Goal: Task Accomplishment & Management: Manage account settings

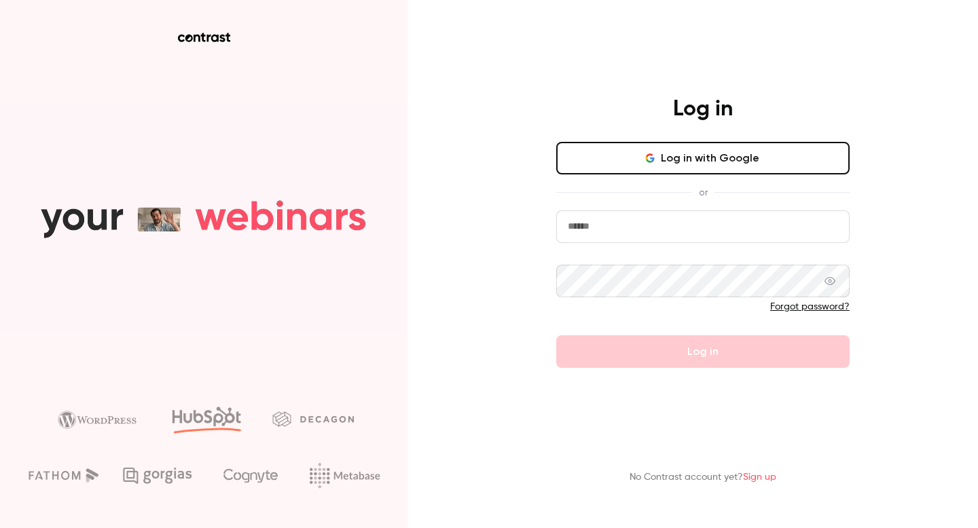
click at [706, 152] on button "Log in with Google" at bounding box center [702, 158] width 293 height 33
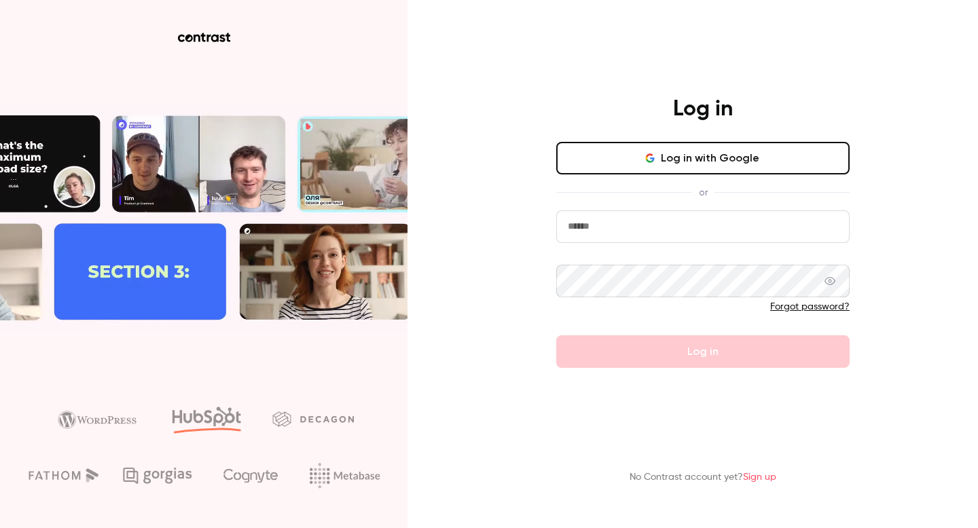
click at [693, 209] on div "Log in with Google or Forgot password? Log in" at bounding box center [702, 255] width 293 height 226
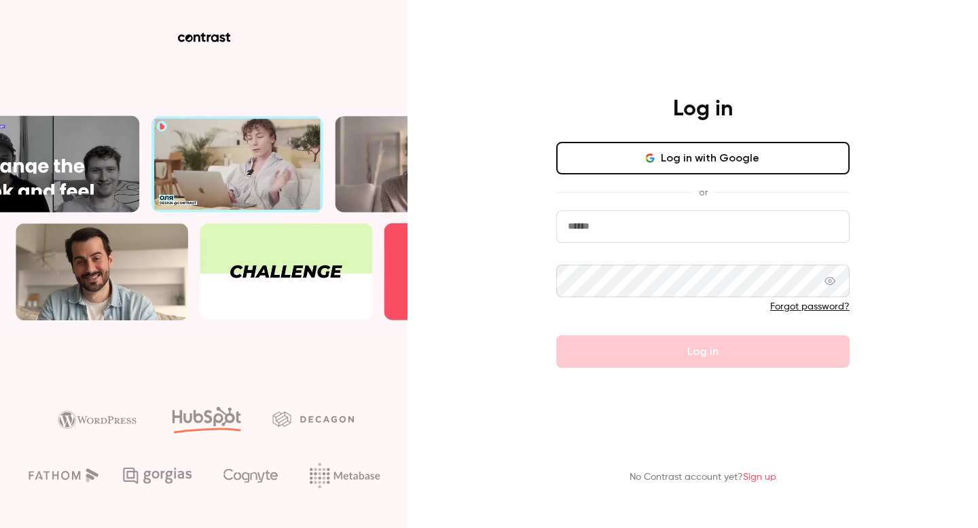
click at [673, 221] on input "email" at bounding box center [702, 227] width 293 height 33
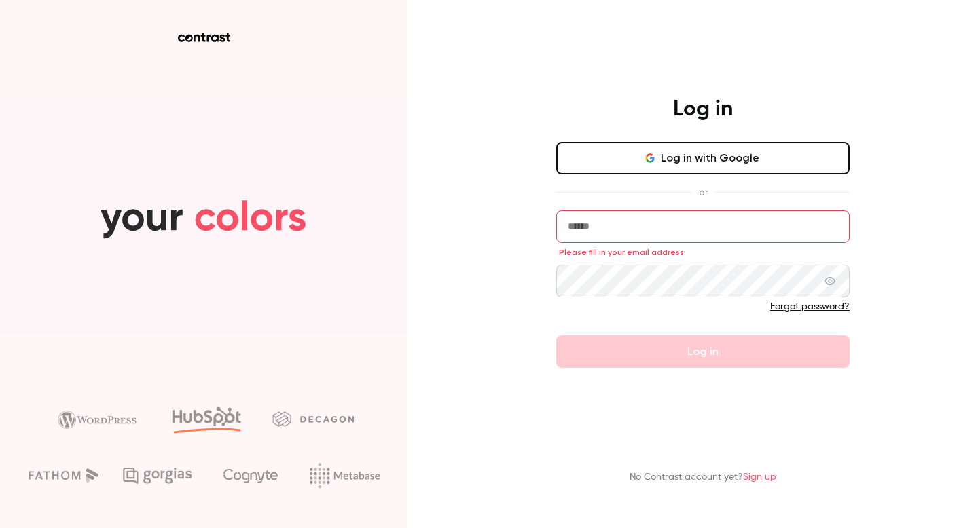
click at [635, 232] on input "email" at bounding box center [702, 227] width 293 height 33
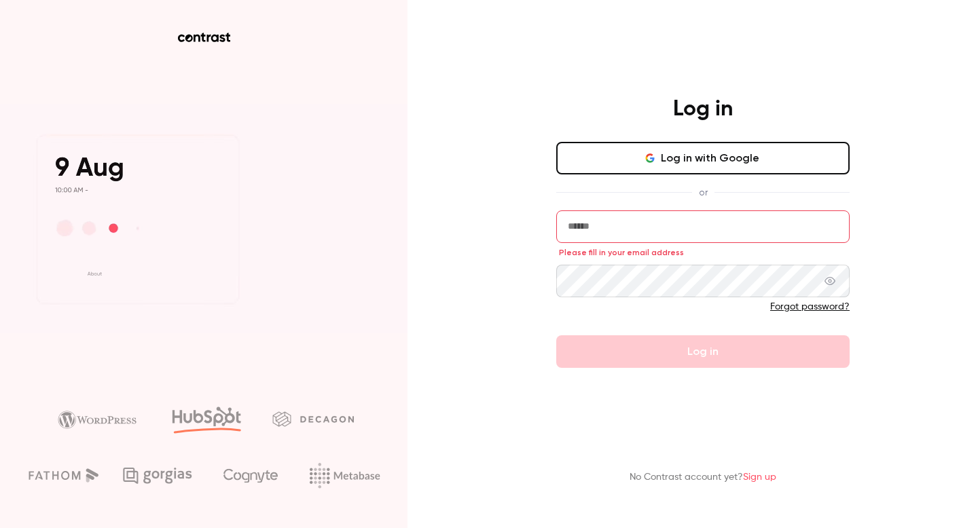
click at [877, 269] on div "Log in Log in with Google or Please fill in your email address Forgot password?…" at bounding box center [702, 232] width 353 height 272
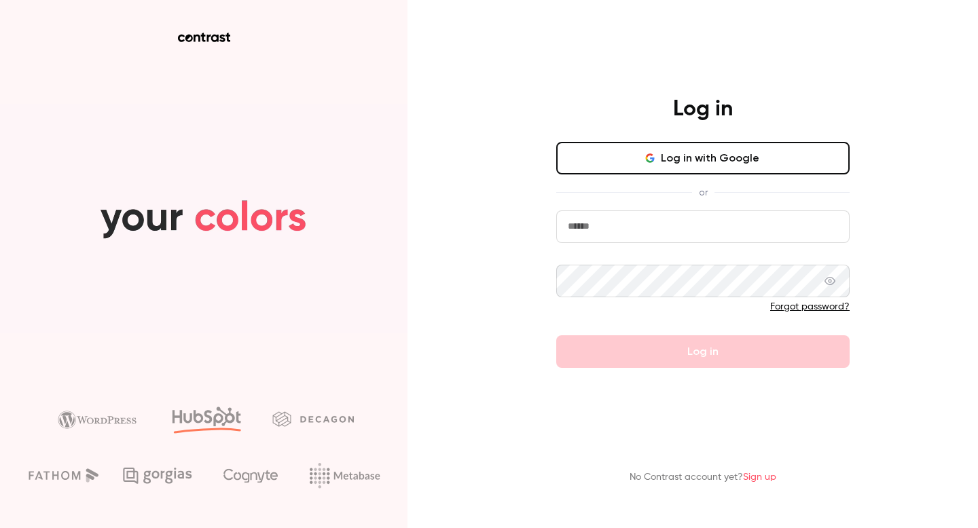
click at [670, 226] on input "email" at bounding box center [702, 227] width 293 height 33
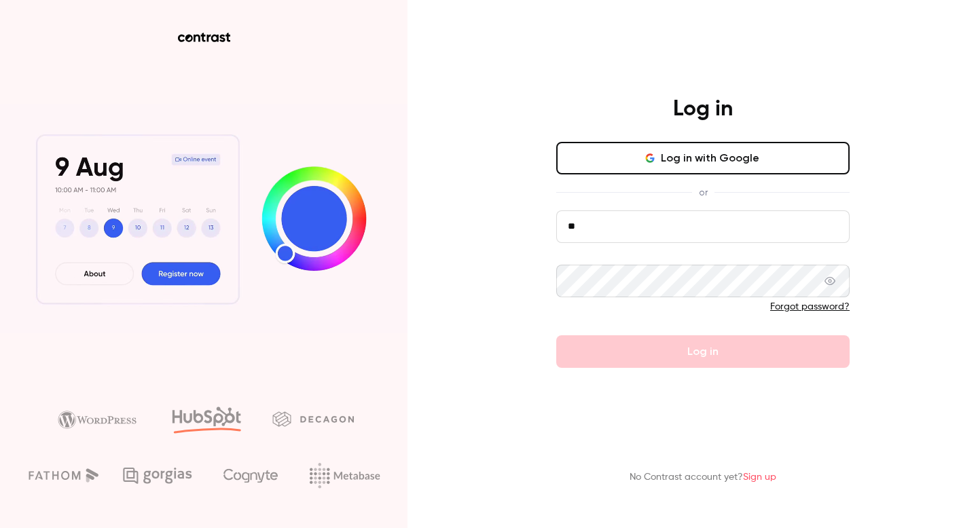
type input "*"
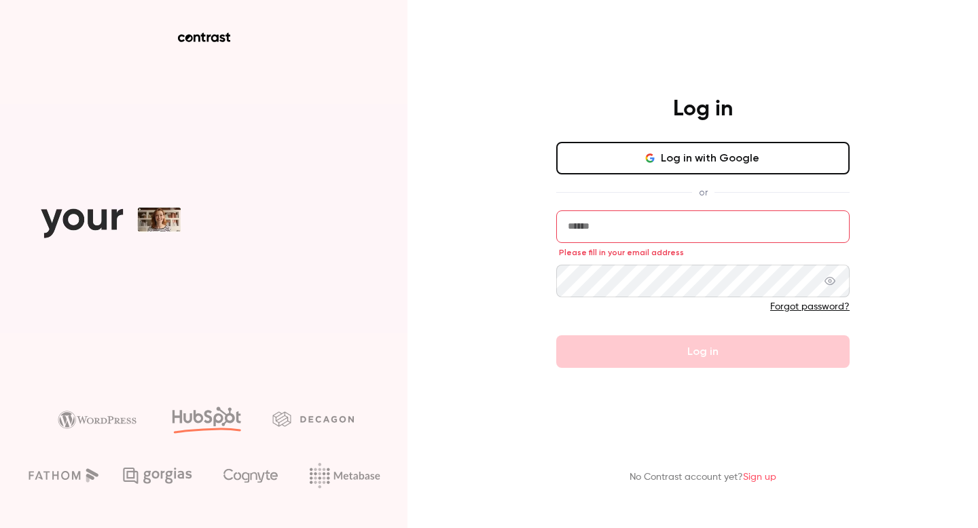
click at [760, 162] on button "Log in with Google" at bounding box center [702, 158] width 293 height 33
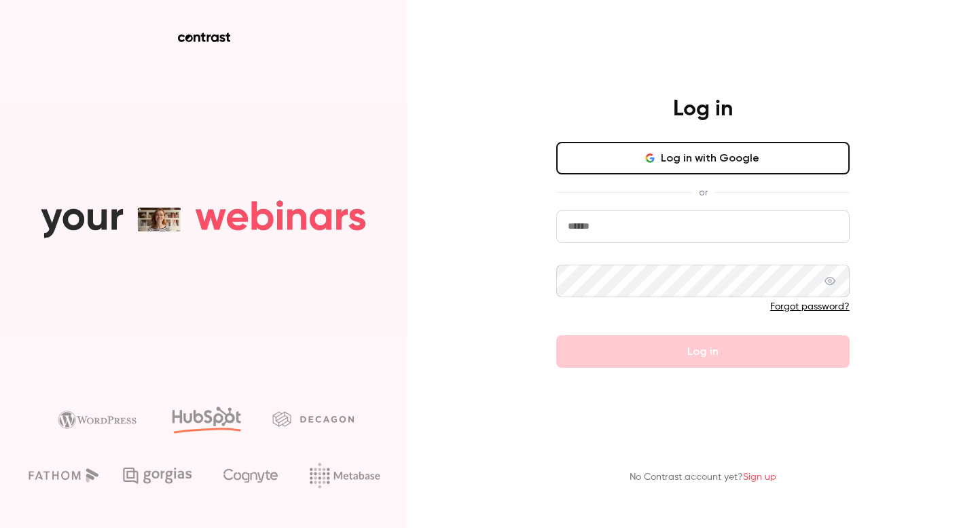
click at [647, 227] on input "email" at bounding box center [702, 227] width 293 height 33
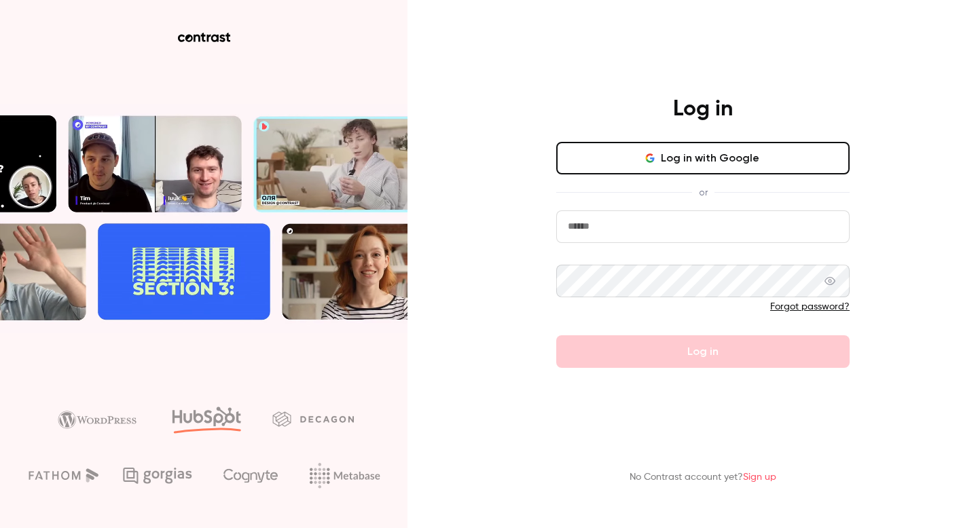
click at [710, 150] on button "Log in with Google" at bounding box center [702, 158] width 293 height 33
